Goal: Task Accomplishment & Management: Use online tool/utility

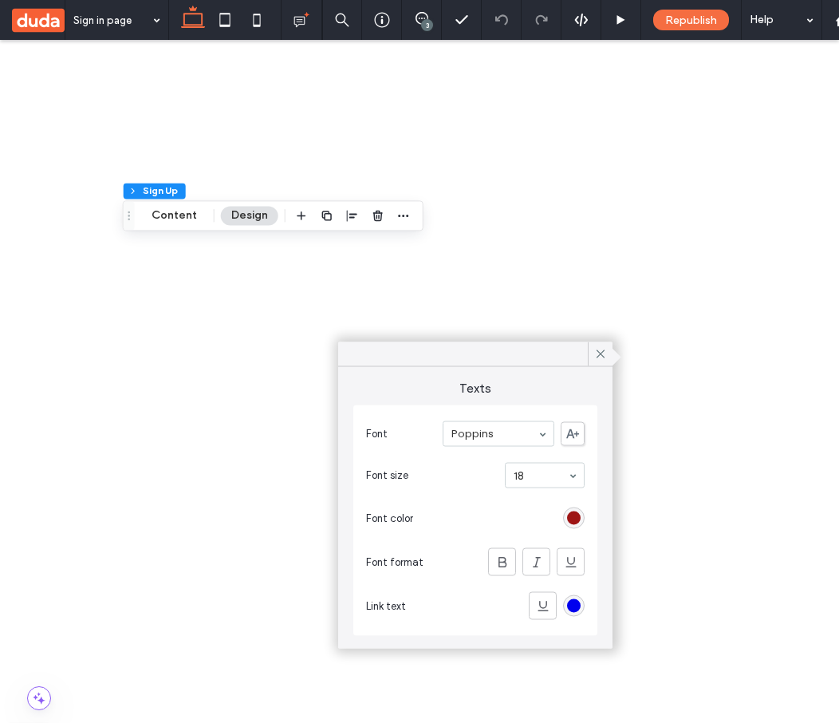
click at [573, 519] on div "rgb(158, 21, 21)" at bounding box center [574, 519] width 14 height 14
click at [571, 609] on div "rgb(0, 0, 238)" at bounding box center [574, 606] width 14 height 14
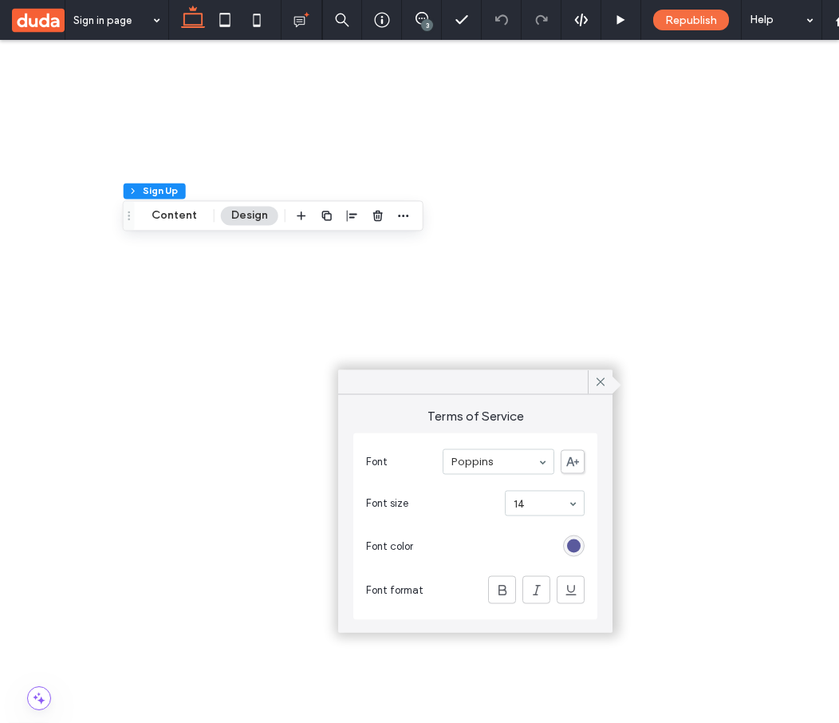
click at [580, 545] on div "rgb(90, 90, 157)" at bounding box center [574, 546] width 14 height 14
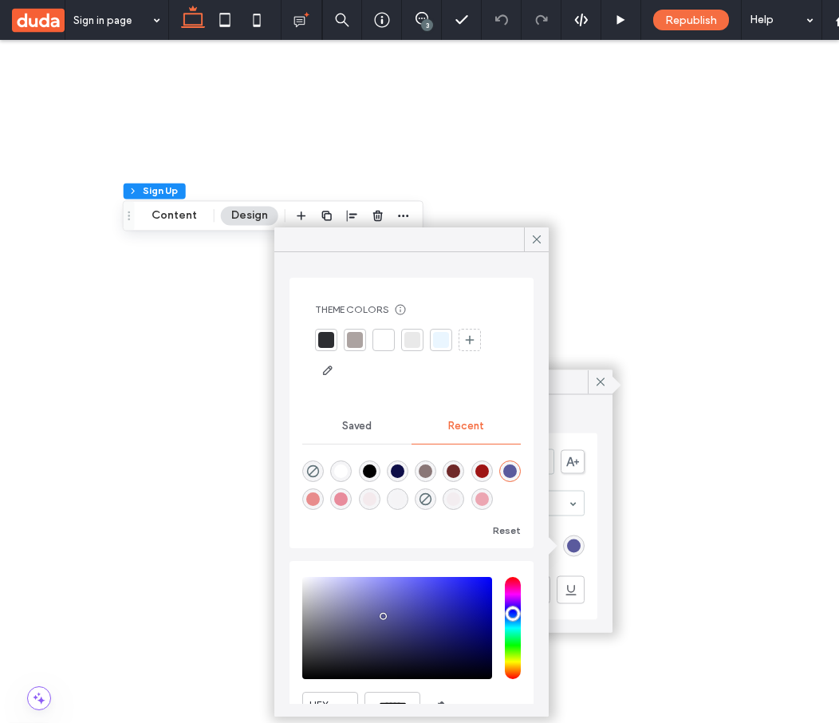
click at [608, 530] on div "Terms of Service Font Poppins Font size 14 Font color Font format" at bounding box center [475, 514] width 275 height 238
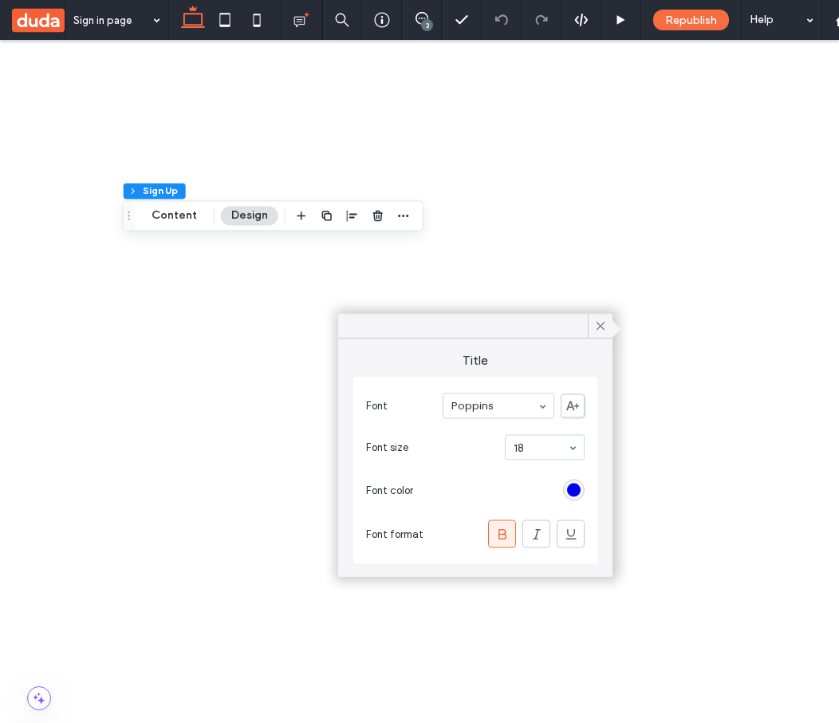
click at [578, 491] on div "rgb(0, 0, 238)" at bounding box center [574, 491] width 14 height 14
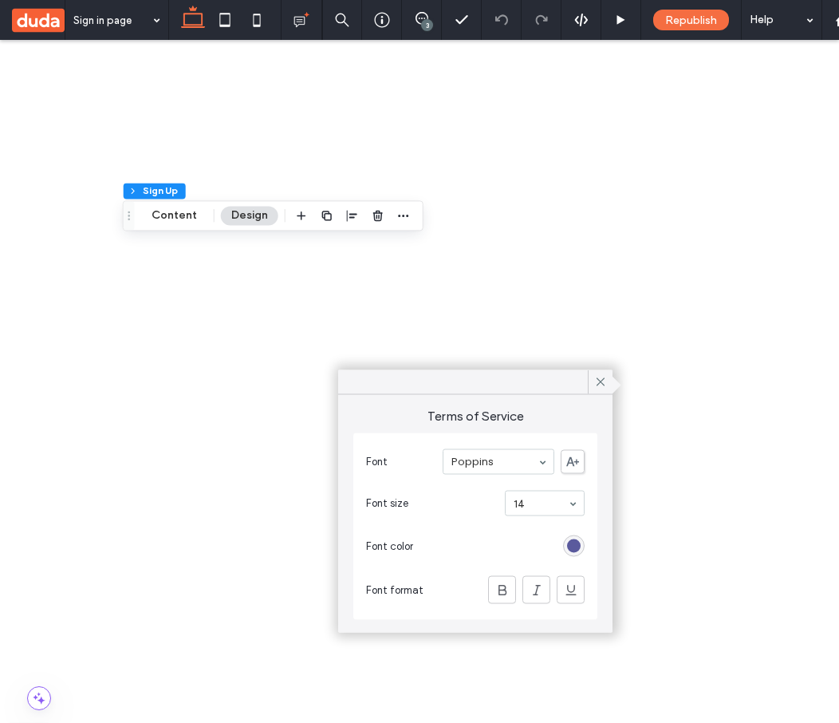
click at [575, 535] on div "rgb(90, 90, 157)" at bounding box center [574, 546] width 22 height 22
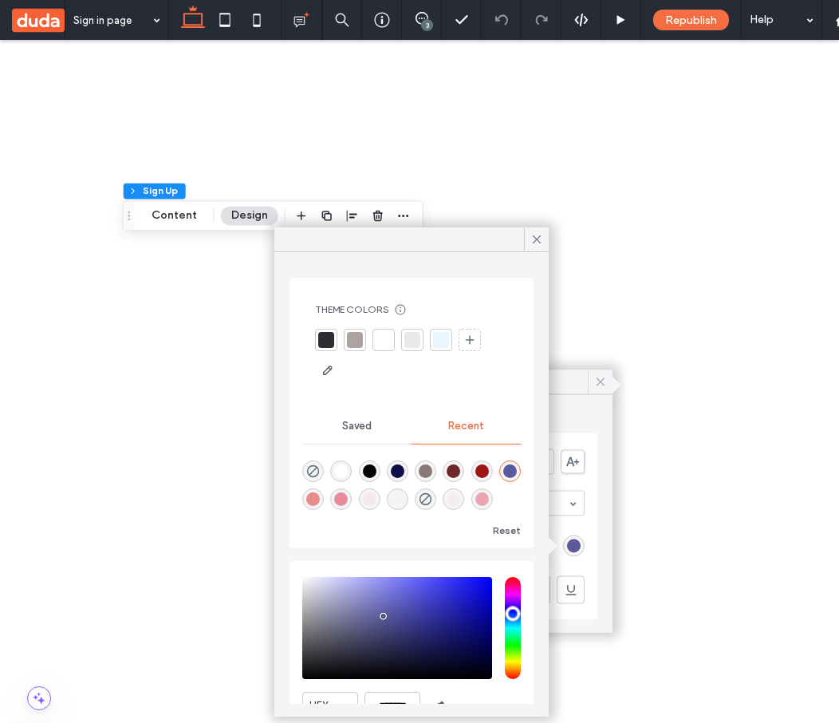
click at [607, 380] on icon at bounding box center [601, 382] width 14 height 14
